Goal: Information Seeking & Learning: Learn about a topic

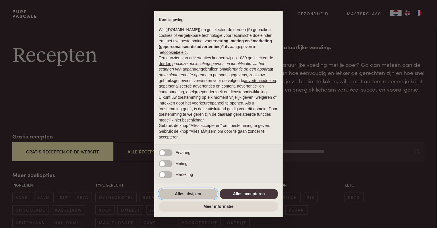
click at [202, 196] on button "Alles afwijzen" at bounding box center [188, 194] width 59 height 10
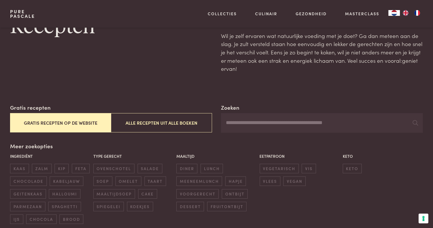
scroll to position [57, 0]
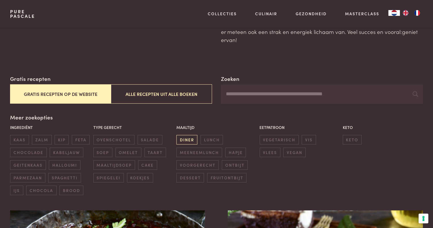
click at [190, 140] on span "diner" at bounding box center [186, 139] width 21 height 9
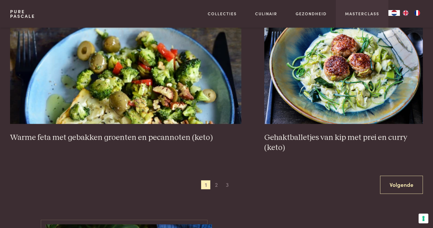
scroll to position [1121, 0]
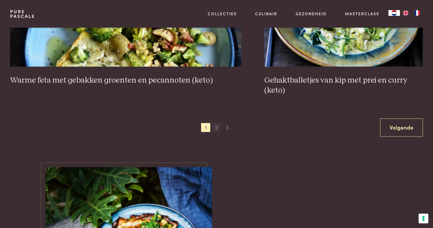
click at [215, 126] on span "2" at bounding box center [216, 127] width 9 height 9
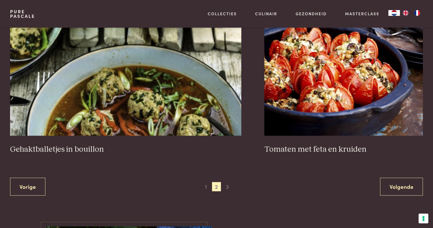
scroll to position [1109, 0]
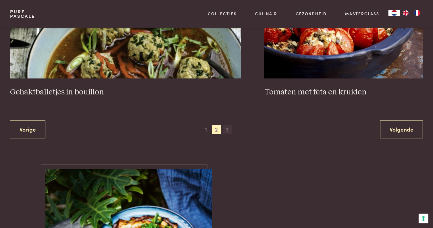
click at [227, 128] on span "3" at bounding box center [227, 128] width 9 height 9
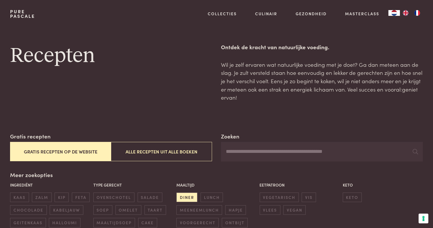
click at [243, 151] on input "Zoeken" at bounding box center [322, 152] width 202 height 20
type input "****"
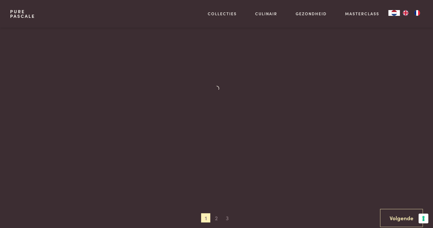
scroll to position [374, 0]
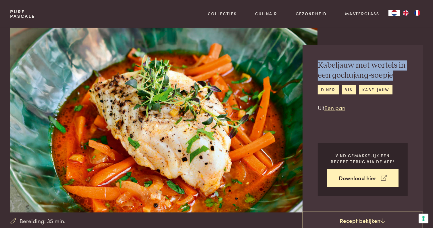
drag, startPoint x: 316, startPoint y: 62, endPoint x: 398, endPoint y: 73, distance: 82.3
click at [398, 73] on div "Kabeljauw met wortels in een gochujang-soepje diner vis kabeljauw Uit Een pan V…" at bounding box center [363, 128] width 120 height 166
copy h2 "Kabeljauw met wortels in een gochujang-soepje"
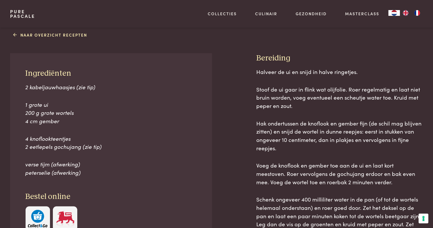
scroll to position [259, 0]
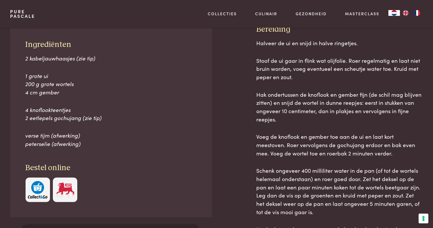
drag, startPoint x: 23, startPoint y: 41, endPoint x: 89, endPoint y: 141, distance: 119.1
click at [89, 141] on div "Ingrediënten 2 kabeljauwhaasjes (zie tip) 1 grote ui 200 g grote wortels 4 cm g…" at bounding box center [111, 120] width 202 height 193
copy div "Ingrediënten 2 kabeljauwhaasjes (zie tip) 1 grote ui 200 g grote wortels 4 cm g…"
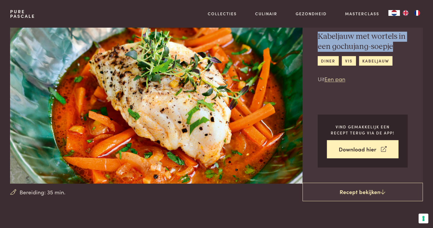
scroll to position [0, 0]
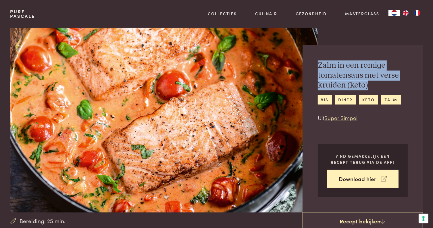
drag, startPoint x: 318, startPoint y: 64, endPoint x: 371, endPoint y: 82, distance: 56.4
click at [371, 82] on h2 "Zalm in een romige tomatensaus met verse kruiden (keto)" at bounding box center [363, 75] width 90 height 30
copy h2 "Zalm in een romige tomatensaus met verse kruiden (keto)"
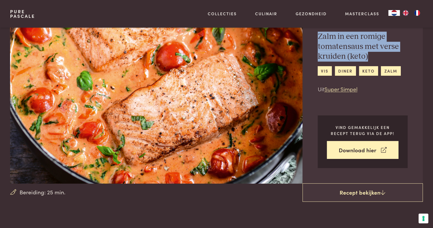
scroll to position [86, 0]
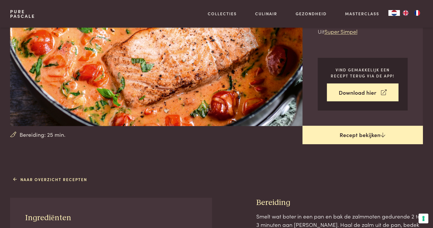
click at [358, 135] on link "Recept bekijken" at bounding box center [363, 135] width 120 height 18
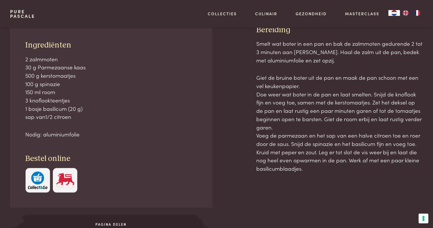
scroll to position [260, 0]
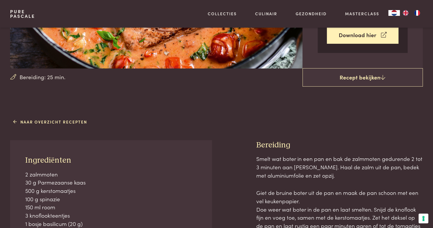
scroll to position [201, 0]
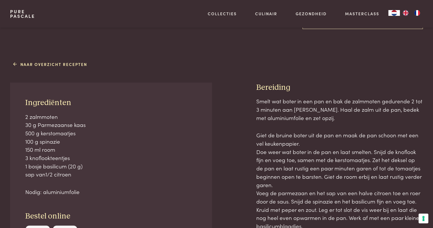
click at [39, 118] on p "2 zalmmoten 30 g Parmezaanse kaas 500 g kerstomaatjes 100 g spinazie 150 ml roo…" at bounding box center [111, 145] width 171 height 66
drag, startPoint x: 39, startPoint y: 118, endPoint x: 160, endPoint y: 156, distance: 127.0
click at [160, 156] on p "2 zalmmoten 30 g Parmezaanse kaas 500 g kerstomaatjes 100 g spinazie 150 ml roo…" at bounding box center [111, 145] width 171 height 66
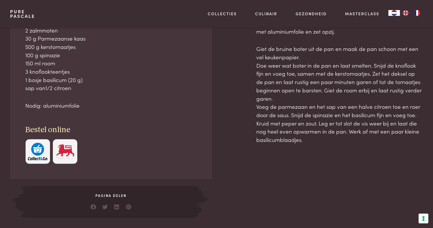
scroll to position [230, 0]
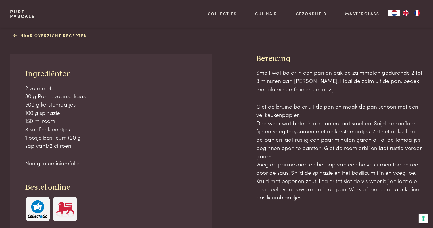
drag, startPoint x: 26, startPoint y: 72, endPoint x: 87, endPoint y: 155, distance: 103.0
click at [87, 155] on div "Ingrediënten 2 zalmmoten 30 g Parmezaanse kaas 500 g kerstomaatjes 100 g spinaz…" at bounding box center [111, 145] width 202 height 183
copy div "Ingrediënten 2 zalmmoten 30 g Parmezaanse kaas 500 g kerstomaatjes 100 g spinaz…"
drag, startPoint x: 257, startPoint y: 57, endPoint x: 304, endPoint y: 187, distance: 138.6
click at [310, 196] on div "Bereiding Smelt wat boter in een pan en bak de zalmmoten gedurende 2 tot 3 minu…" at bounding box center [339, 164] width 167 height 221
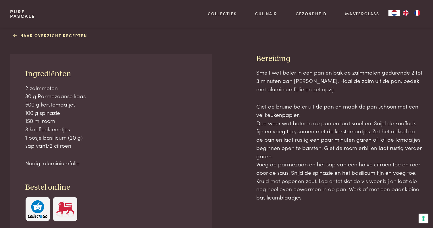
copy div "Bereiding Smelt wat boter in een pan en bak de zalmmoten gedurende 2 tot 3 minu…"
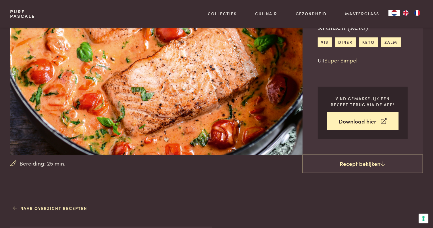
scroll to position [0, 0]
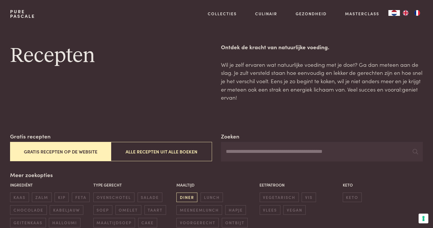
click at [192, 197] on span "diner" at bounding box center [186, 196] width 21 height 9
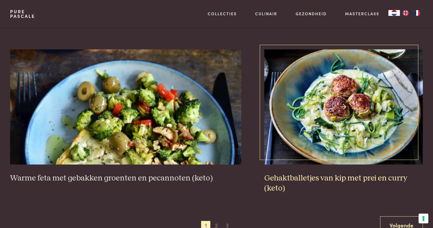
scroll to position [1081, 0]
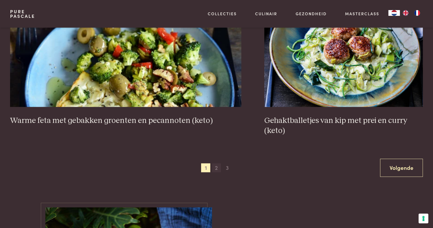
click at [217, 166] on span "2" at bounding box center [216, 167] width 9 height 9
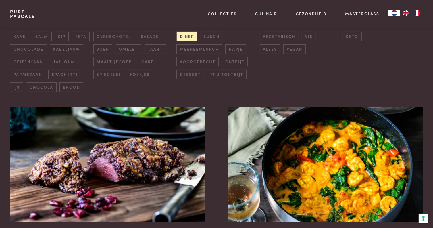
scroll to position [189, 0]
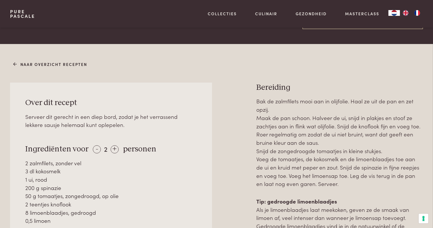
scroll to position [230, 0]
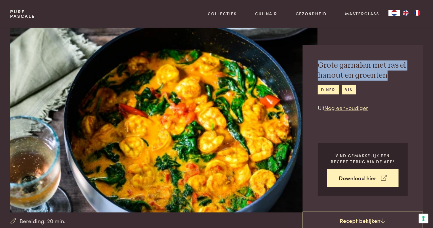
drag, startPoint x: 318, startPoint y: 64, endPoint x: 399, endPoint y: 74, distance: 82.3
click at [399, 74] on h2 "Grote garnalen met ras el hanout en groenten" at bounding box center [363, 70] width 90 height 20
copy h2 "Grote garnalen met ras el hanout en groenten"
click at [386, 82] on div "Grote garnalen met ras el hanout en groenten diner vis Uit Nog eenvoudiger" at bounding box center [363, 85] width 90 height 51
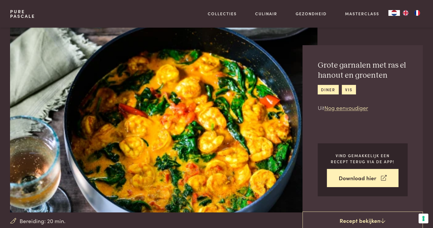
scroll to position [86, 0]
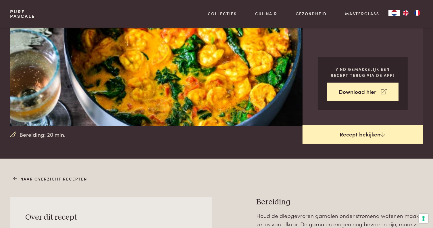
click at [368, 134] on link "Recept bekijken" at bounding box center [363, 134] width 120 height 18
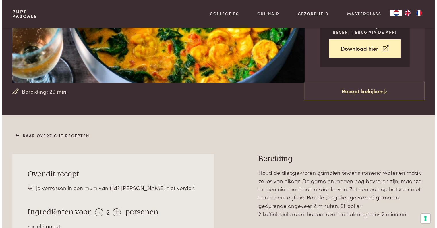
scroll to position [14, 0]
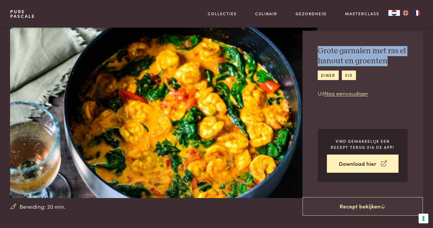
drag, startPoint x: 318, startPoint y: 49, endPoint x: 388, endPoint y: 58, distance: 71.0
click at [388, 58] on h2 "Grote garnalen met ras el hanout en groenten" at bounding box center [363, 56] width 90 height 20
copy h2 "Grote garnalen met ras el hanout en groenten"
click at [425, 218] on button "Uw voorkeuren voor toestemming voor trackingtechnologieën" at bounding box center [424, 218] width 10 height 10
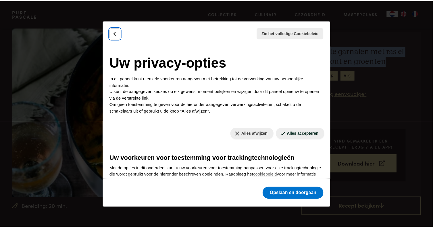
scroll to position [244, 0]
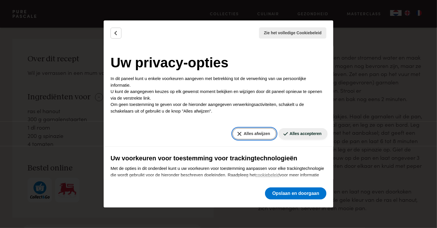
click at [258, 133] on button "Alles afwijzen" at bounding box center [255, 133] width 44 height 11
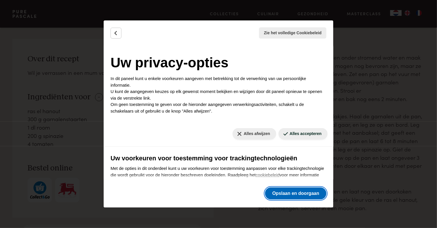
click at [289, 194] on button "Opslaan en doorgaan" at bounding box center [296, 193] width 62 height 12
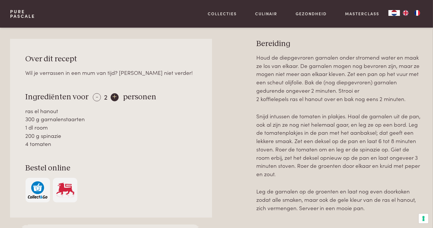
click at [113, 97] on div "+" at bounding box center [115, 97] width 8 height 8
drag, startPoint x: 26, startPoint y: 94, endPoint x: 59, endPoint y: 145, distance: 60.4
click at [59, 145] on div "Over dit recept Wil je verrassen in een mum van tijd? Zoek niet verder! Ingredi…" at bounding box center [111, 128] width 202 height 179
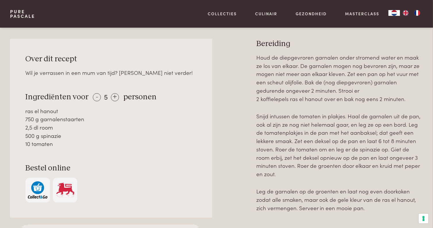
copy div "Ingrediënten voor - 5 + personen ras el hanout 750 g garnalenstaarten 2,5 dl ro…"
drag, startPoint x: 257, startPoint y: 41, endPoint x: 372, endPoint y: 211, distance: 205.1
click at [372, 211] on div "Bereiding Houd de diepgevroren garnalen onder stromend water en maak ze los van…" at bounding box center [339, 147] width 167 height 217
copy div "Bereiding Houd de diepgevroren garnalen onder stromend water en maak ze los van…"
